Goal: Find specific page/section: Find specific page/section

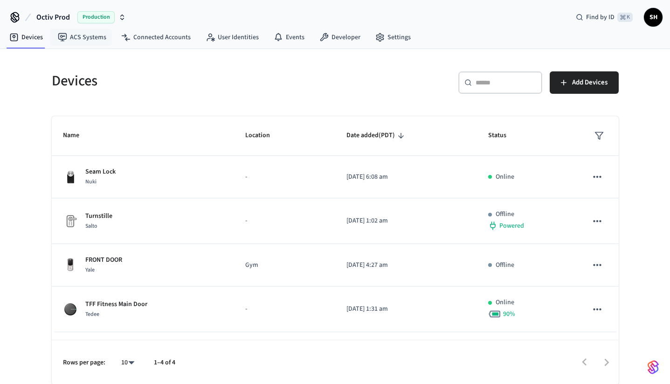
click at [57, 24] on button "Octiv Prod Production" at bounding box center [81, 17] width 95 height 20
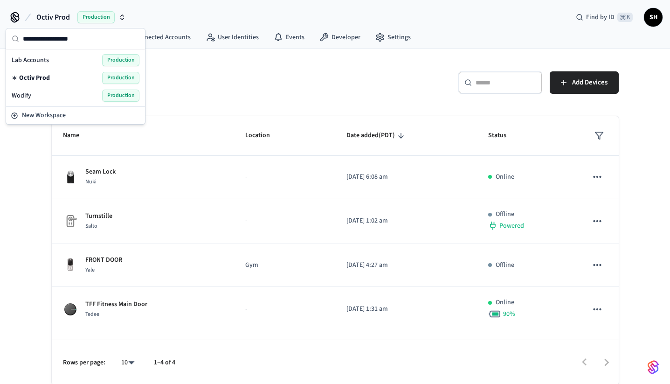
click at [55, 56] on div "Lab Accounts Production" at bounding box center [76, 60] width 128 height 12
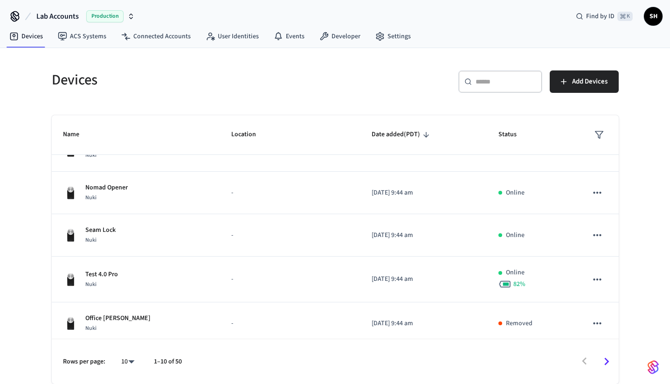
scroll to position [260, 0]
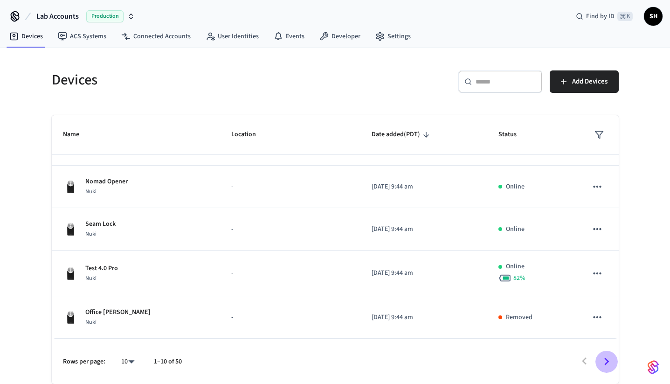
click at [608, 363] on icon "Go to next page" at bounding box center [606, 361] width 14 height 14
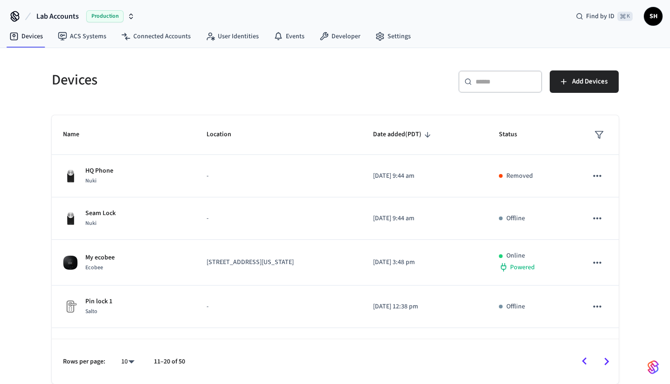
scroll to position [251, 0]
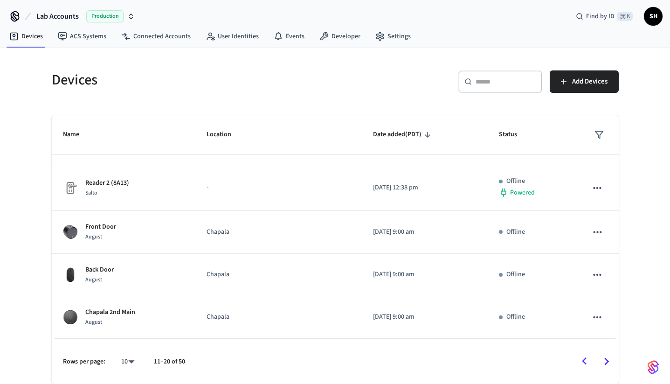
click at [607, 355] on icon "Go to next page" at bounding box center [606, 361] width 14 height 14
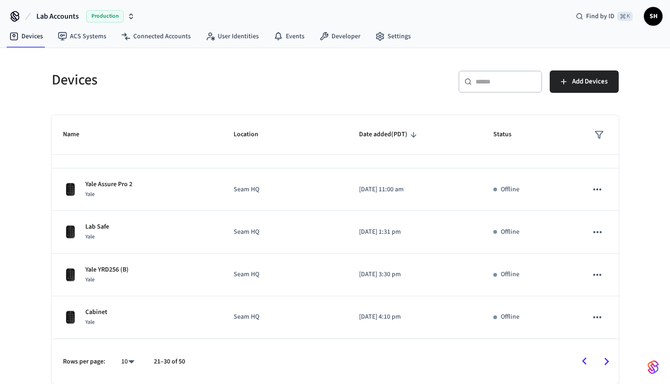
click at [66, 17] on span "Lab Accounts" at bounding box center [57, 16] width 42 height 11
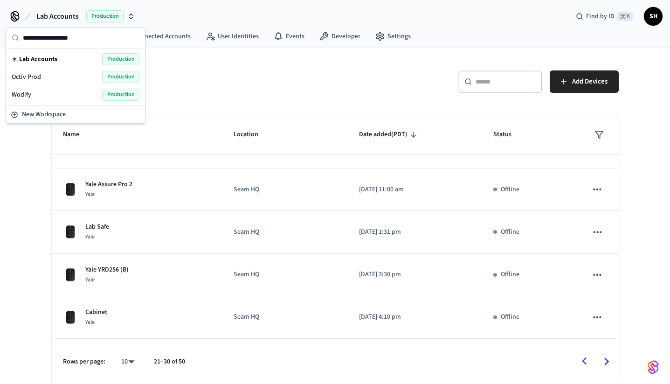
click at [237, 15] on div "Lab Accounts Production Find by ID ⌘ K SH" at bounding box center [335, 12] width 670 height 27
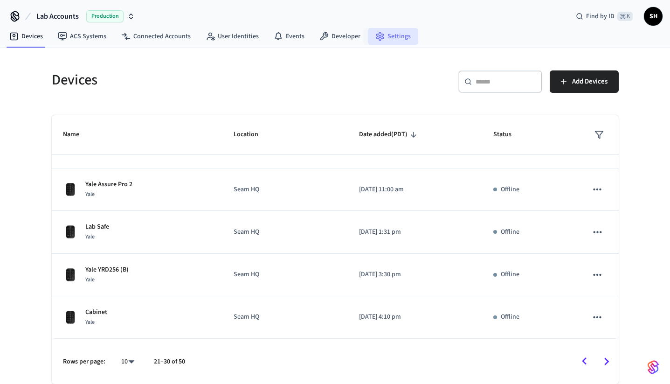
click at [396, 33] on link "Settings" at bounding box center [393, 36] width 50 height 17
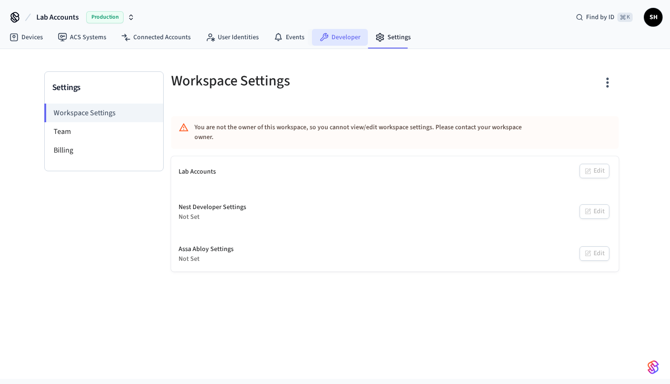
click at [333, 34] on link "Developer" at bounding box center [340, 37] width 56 height 17
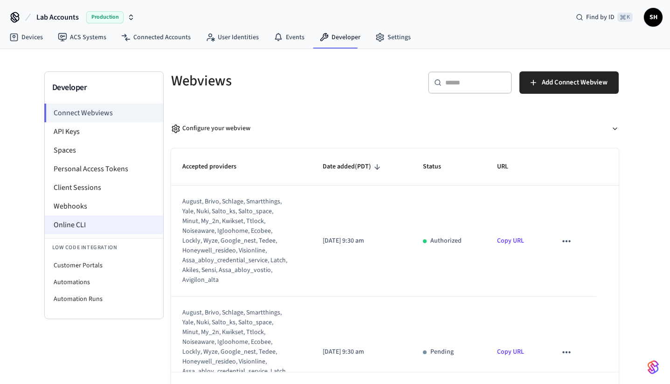
click at [75, 225] on li "Online CLI" at bounding box center [104, 224] width 118 height 19
